Goal: Transaction & Acquisition: Purchase product/service

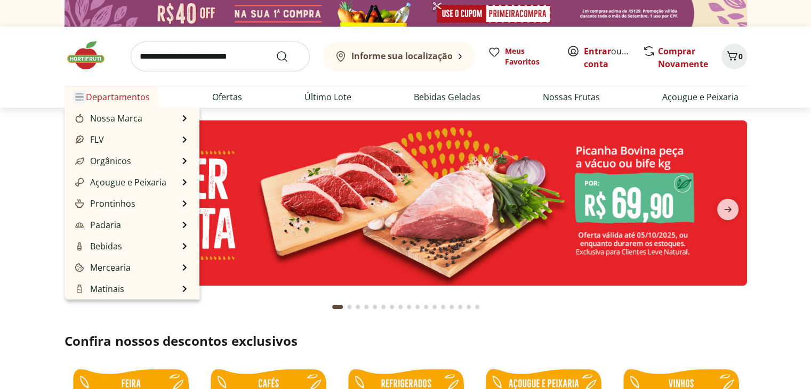
click at [85, 94] on span "Menu" at bounding box center [79, 97] width 13 height 13
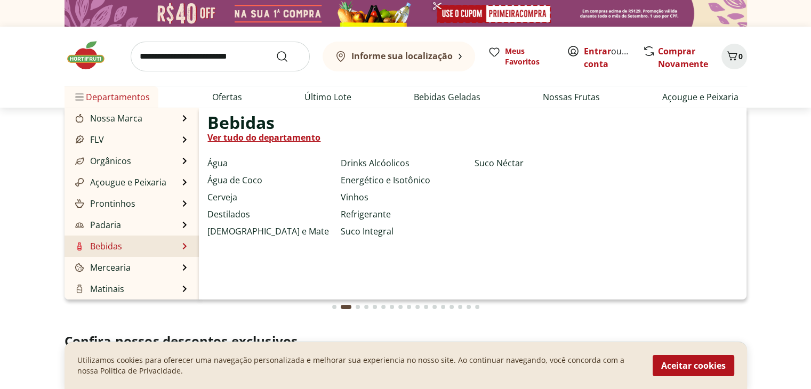
click at [284, 140] on link "Ver tudo do departamento" at bounding box center [263, 137] width 113 height 13
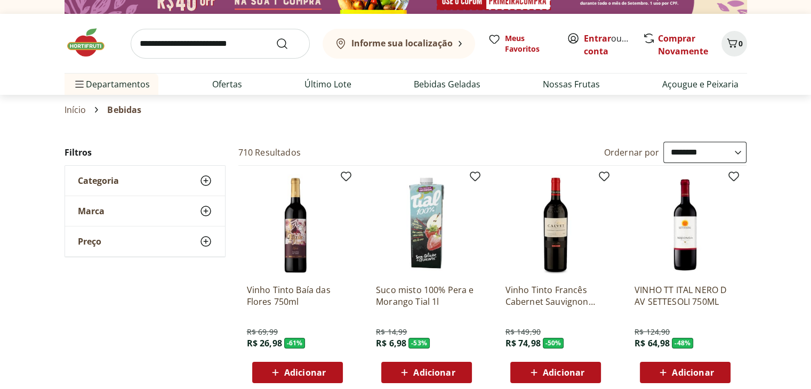
scroll to position [107, 0]
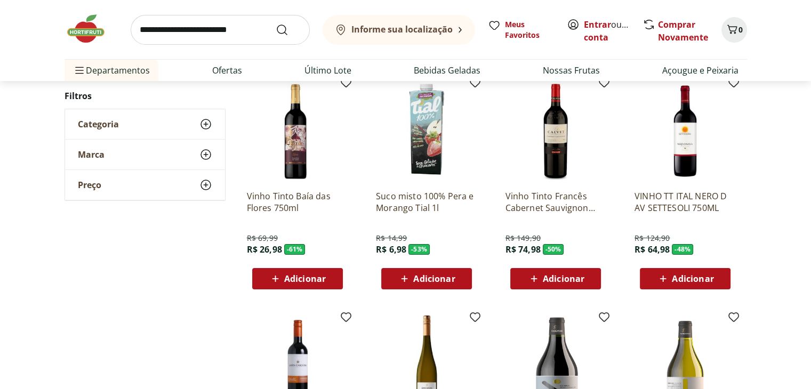
click at [207, 154] on use at bounding box center [205, 154] width 13 height 13
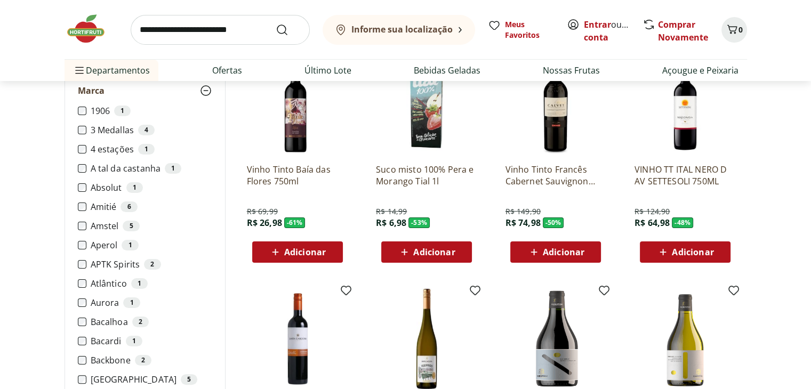
scroll to position [0, 0]
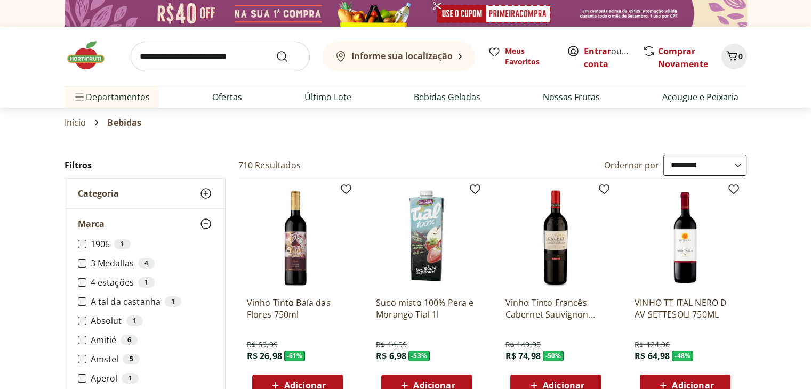
click at [734, 165] on select "**********" at bounding box center [704, 165] width 83 height 21
select select "*********"
click at [663, 155] on select "**********" at bounding box center [704, 165] width 83 height 21
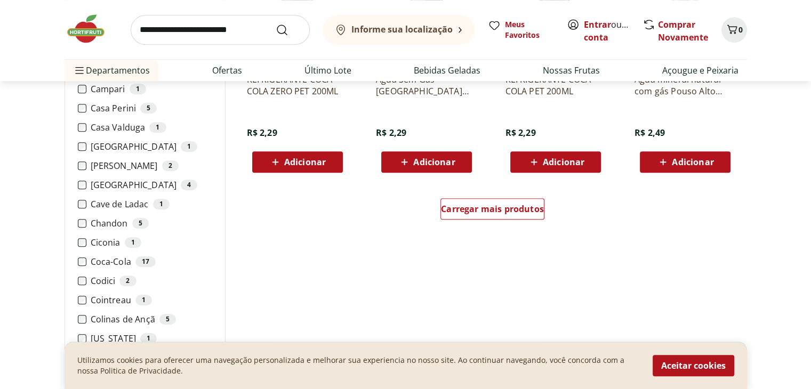
scroll to position [746, 0]
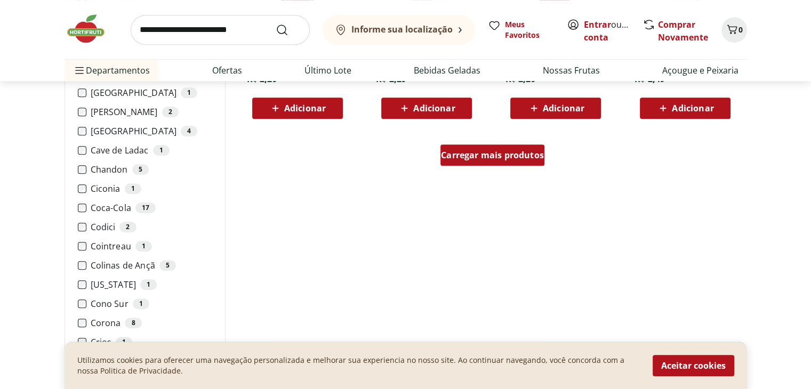
click at [521, 163] on div "Carregar mais produtos" at bounding box center [492, 154] width 104 height 21
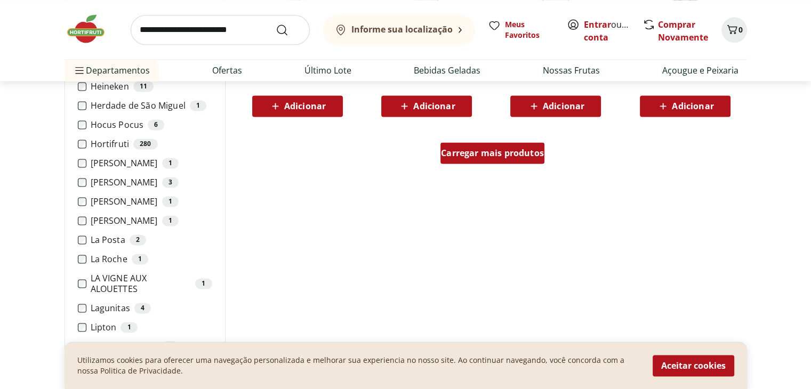
scroll to position [1439, 0]
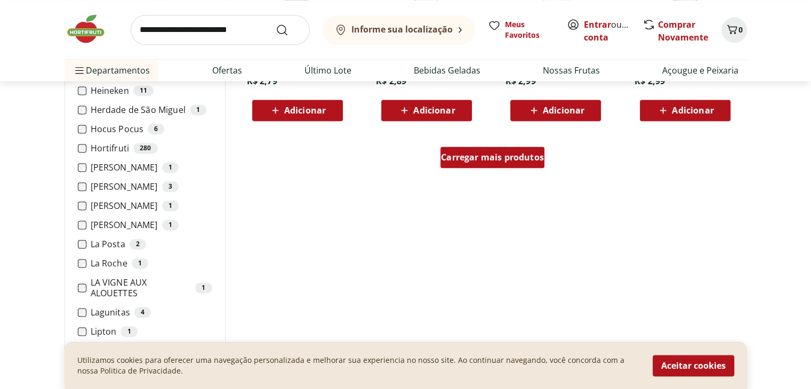
click at [494, 158] on span "Carregar mais produtos" at bounding box center [492, 157] width 103 height 9
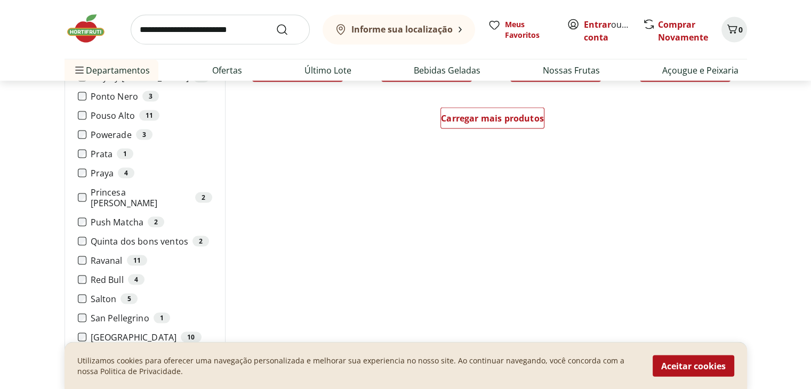
scroll to position [2185, 0]
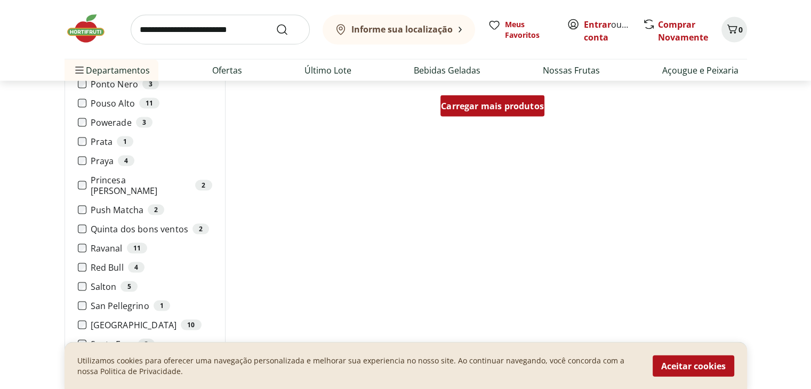
click at [496, 107] on span "Carregar mais produtos" at bounding box center [492, 106] width 103 height 9
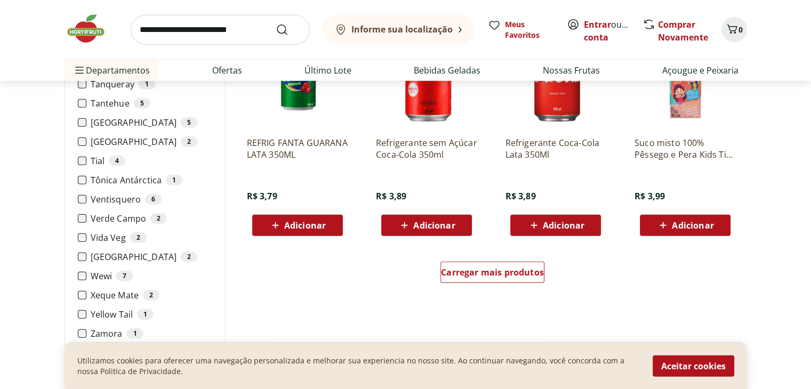
scroll to position [2772, 0]
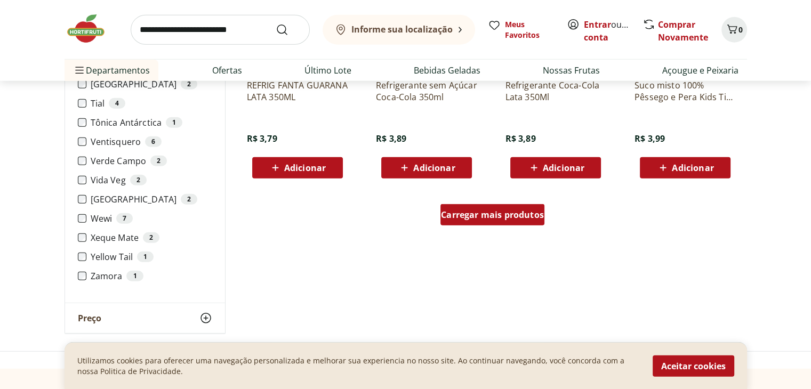
click at [519, 213] on span "Carregar mais produtos" at bounding box center [492, 215] width 103 height 9
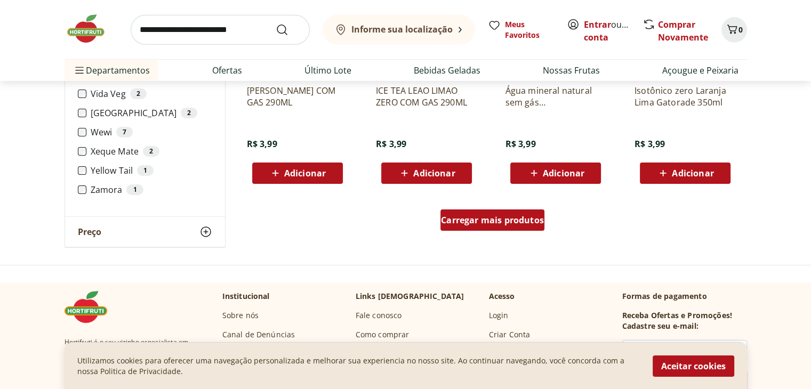
scroll to position [3518, 0]
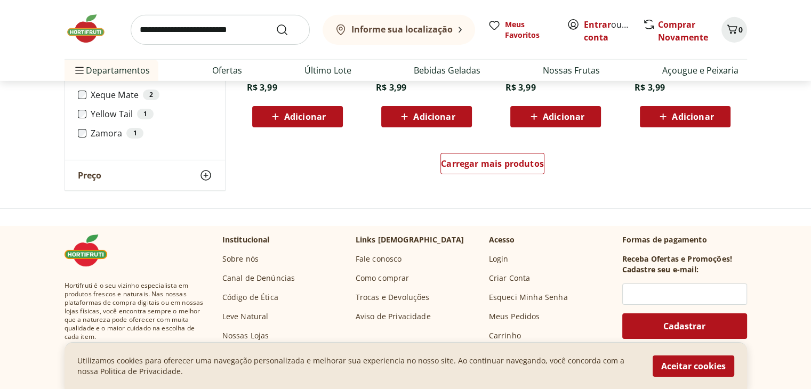
click at [505, 181] on div "Carregar mais produtos" at bounding box center [492, 165] width 517 height 51
click at [505, 173] on div "Carregar mais produtos" at bounding box center [492, 163] width 104 height 21
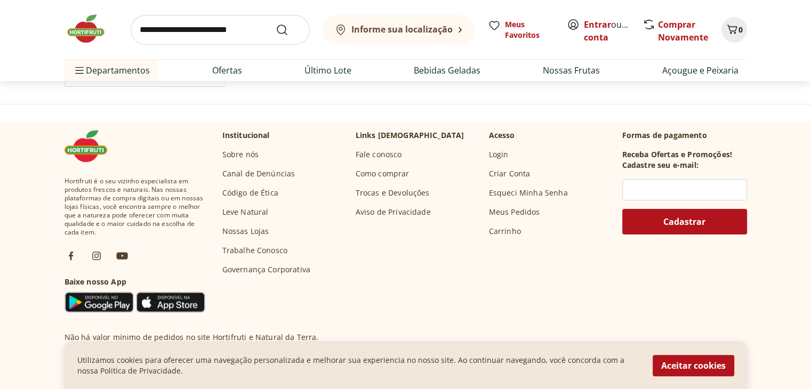
scroll to position [4211, 0]
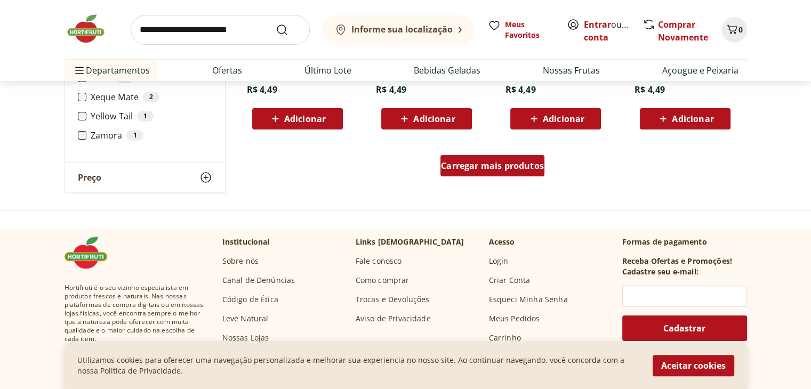
click at [481, 159] on div "Carregar mais produtos" at bounding box center [492, 165] width 104 height 21
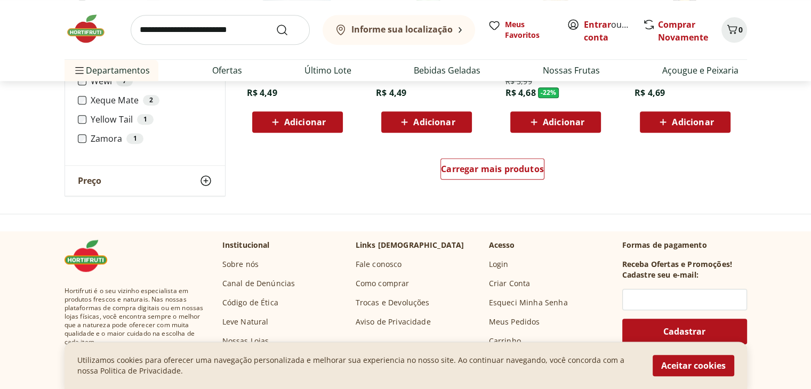
scroll to position [4903, 0]
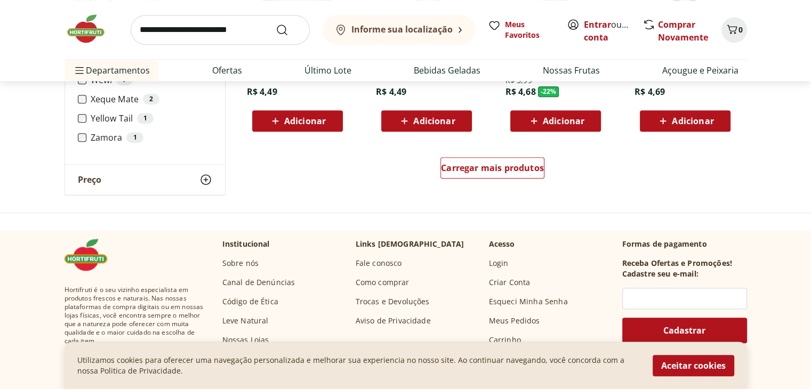
click at [489, 155] on div "Carregar mais produtos" at bounding box center [492, 169] width 517 height 51
click at [489, 167] on span "Carregar mais produtos" at bounding box center [492, 168] width 103 height 9
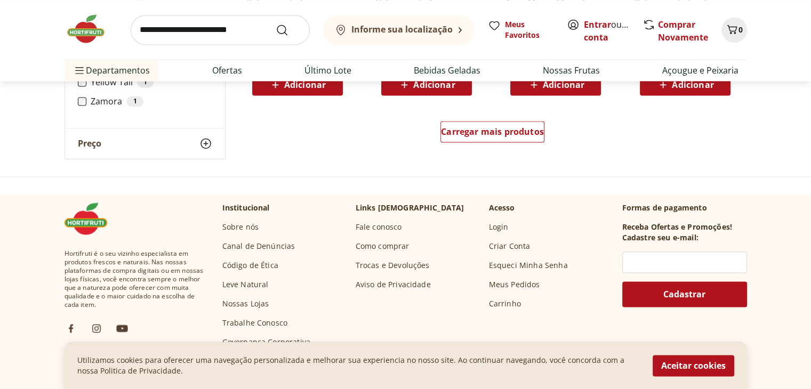
scroll to position [5650, 0]
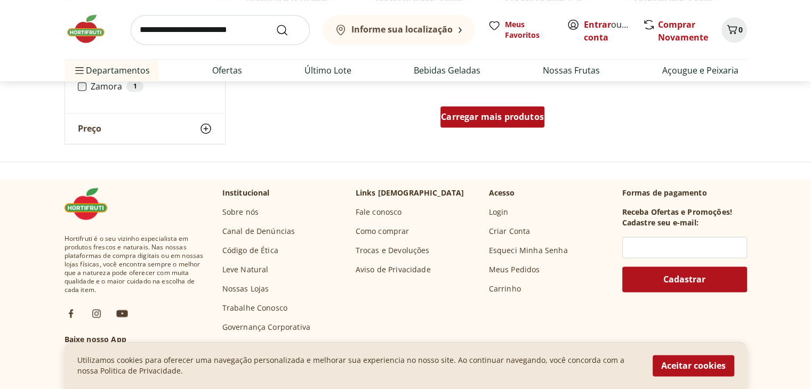
click at [493, 118] on span "Carregar mais produtos" at bounding box center [492, 116] width 103 height 9
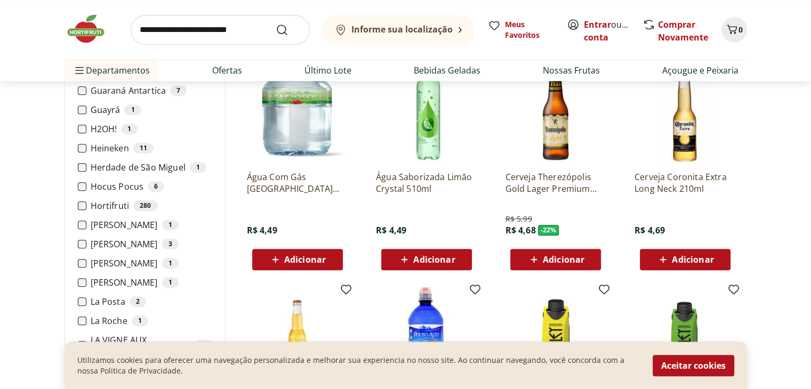
scroll to position [4673, 0]
